Goal: Find specific page/section: Find specific page/section

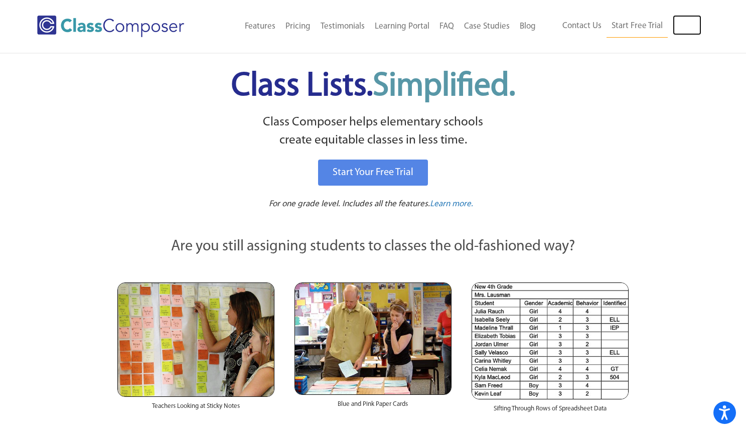
click at [694, 23] on link "Log In" at bounding box center [687, 25] width 29 height 20
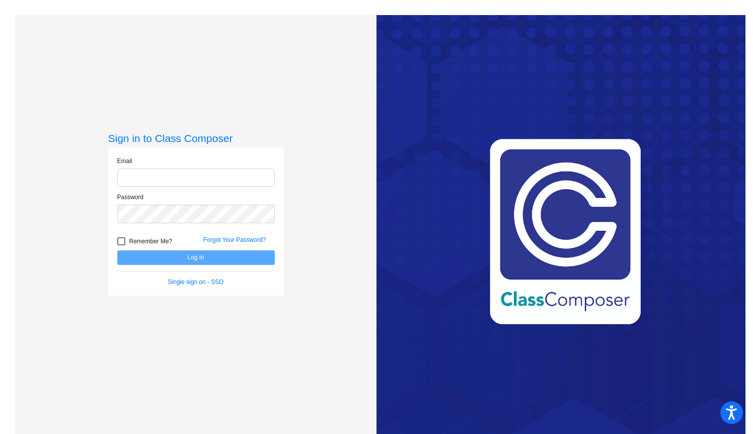
type input "[EMAIL_ADDRESS][DOMAIN_NAME]"
click at [120, 239] on div at bounding box center [121, 241] width 8 height 8
click at [121, 245] on input "Remember Me?" at bounding box center [121, 245] width 1 height 1
checkbox input "true"
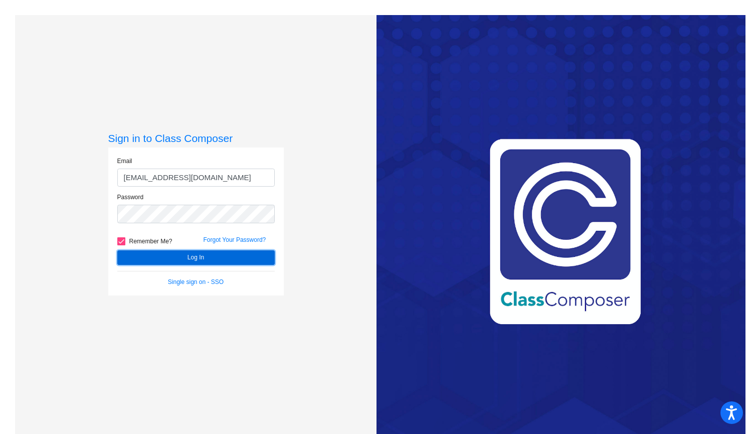
click at [153, 256] on button "Log In" at bounding box center [195, 257] width 157 height 15
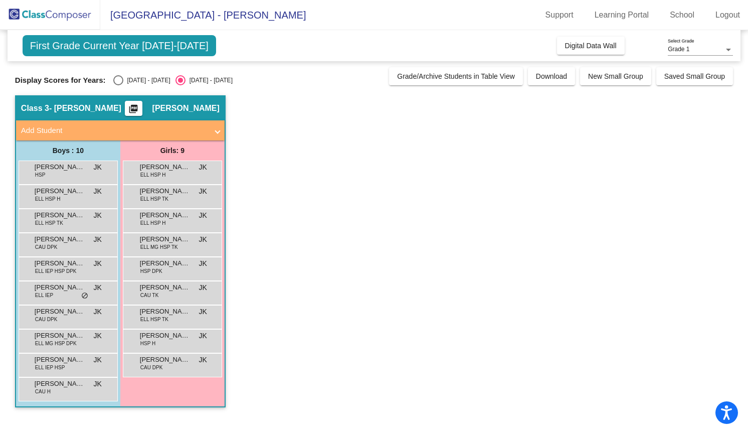
click at [153, 256] on div "[PERSON_NAME] [PERSON_NAME] ELL MG HSP TK JK lock do_not_disturb_alt" at bounding box center [172, 245] width 99 height 24
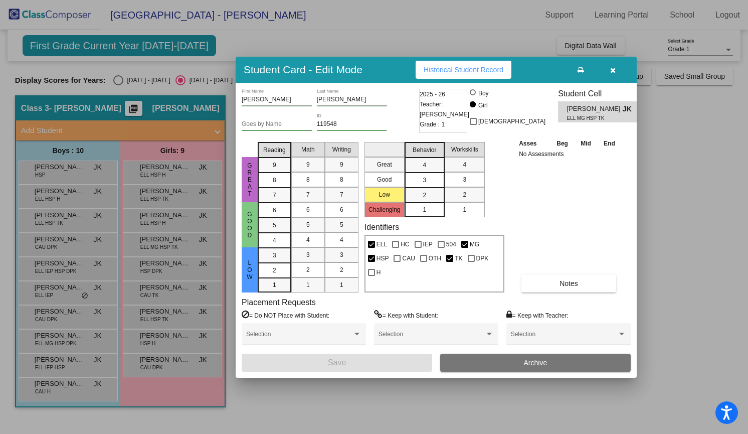
click at [153, 366] on div at bounding box center [374, 217] width 748 height 434
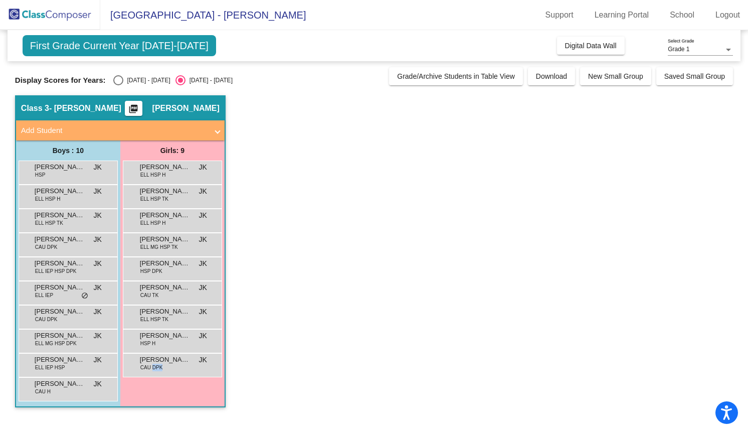
click at [153, 366] on span "CAU DPK" at bounding box center [151, 368] width 22 height 8
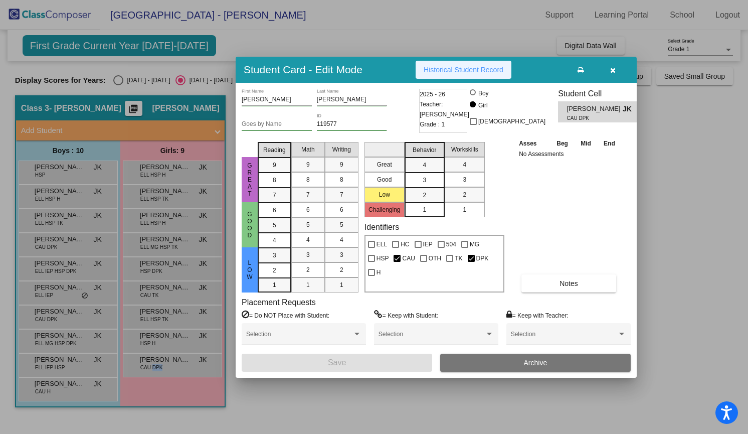
click at [449, 70] on span "Historical Student Record" at bounding box center [464, 70] width 80 height 8
